Goal: Information Seeking & Learning: Learn about a topic

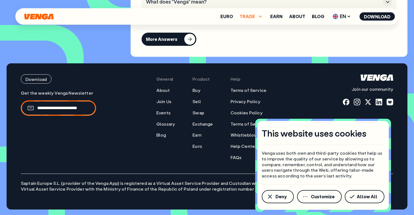
scroll to position [2361, 0]
click at [277, 197] on span "Deny" at bounding box center [280, 196] width 11 height 4
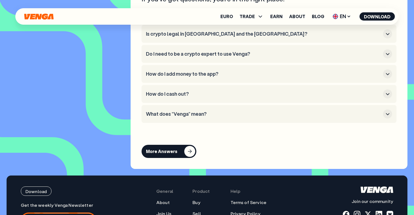
scroll to position [2241, 0]
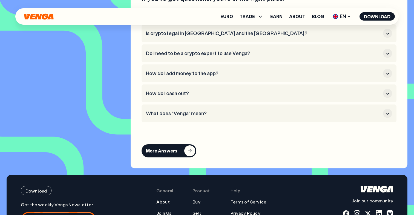
click at [180, 56] on h3 "Do I need to be a crypto expert to use Venga?" at bounding box center [263, 53] width 235 height 6
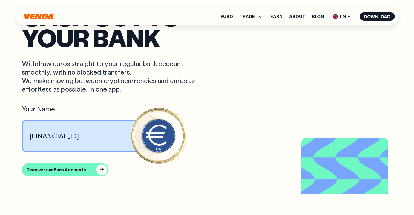
scroll to position [447, 0]
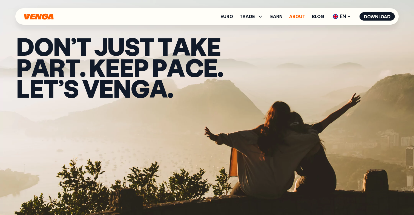
click at [298, 19] on link "About" at bounding box center [297, 16] width 16 height 4
click at [317, 16] on link "Blog" at bounding box center [318, 16] width 12 height 4
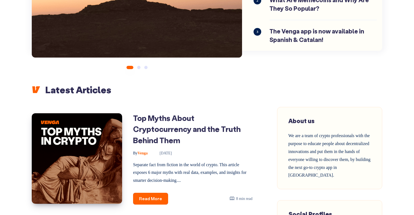
scroll to position [138, 0]
